Goal: Register for event/course

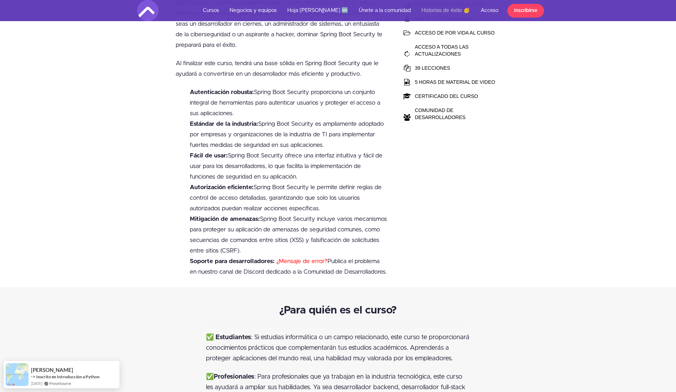
scroll to position [187, 0]
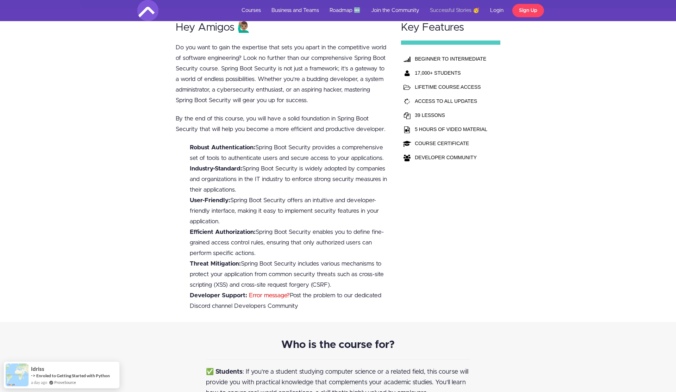
click at [482, 254] on div "Key Features BEGINNER TO INTERMEDIATE 17,000+ STUDENTS LIFETIME COURSE ACCESS A…" at bounding box center [450, 164] width 113 height 313
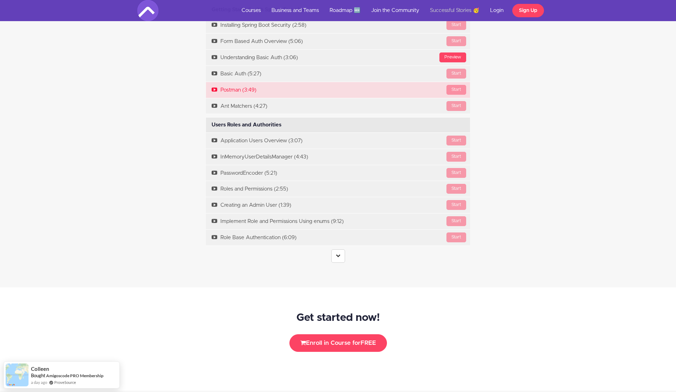
scroll to position [1234, 0]
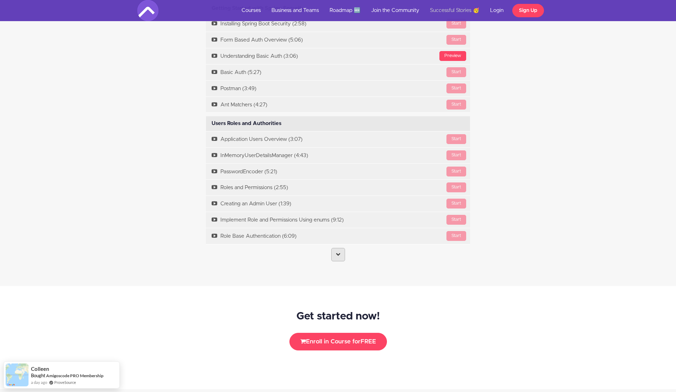
click at [344, 258] on link at bounding box center [338, 254] width 14 height 13
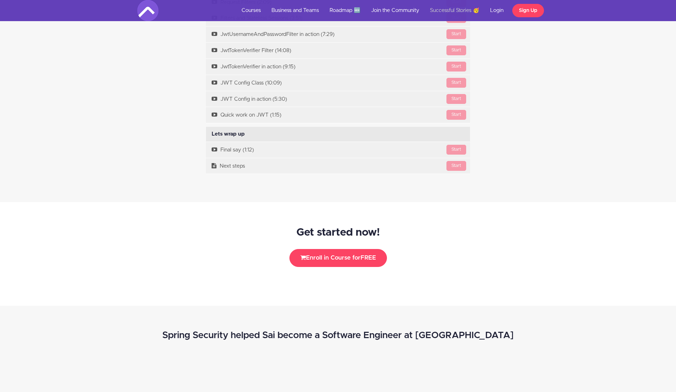
scroll to position [2135, 0]
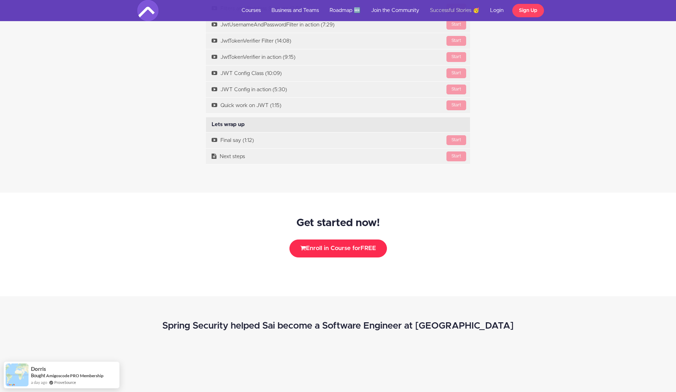
click at [339, 253] on button "Enroll in Course for FREE" at bounding box center [338, 248] width 98 height 18
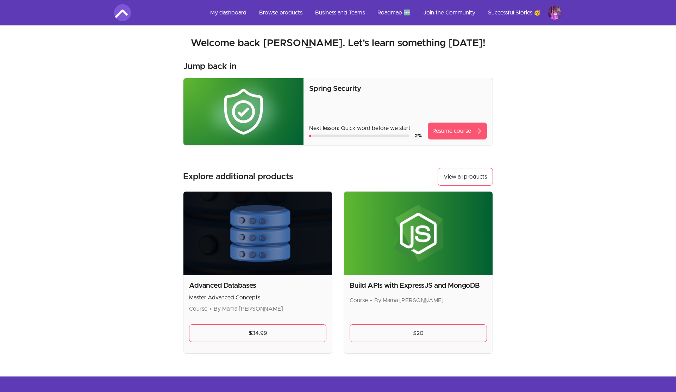
click at [446, 133] on link "Resume course arrow_forward" at bounding box center [457, 131] width 59 height 17
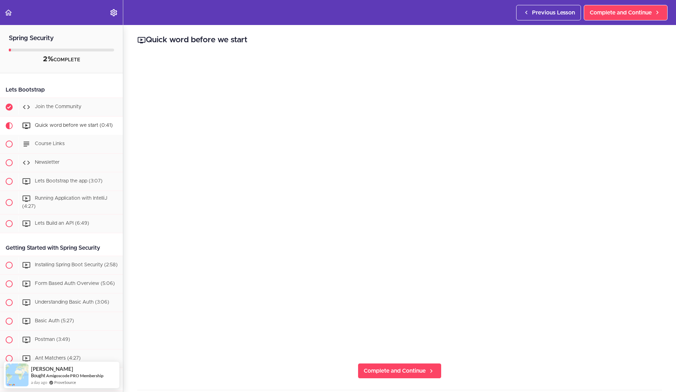
click at [198, 357] on div "Quick word before we start Complete and Continue 1 - Follow us on LinkedIn 2 - …" at bounding box center [399, 208] width 553 height 367
